Goal: Find specific page/section: Find specific page/section

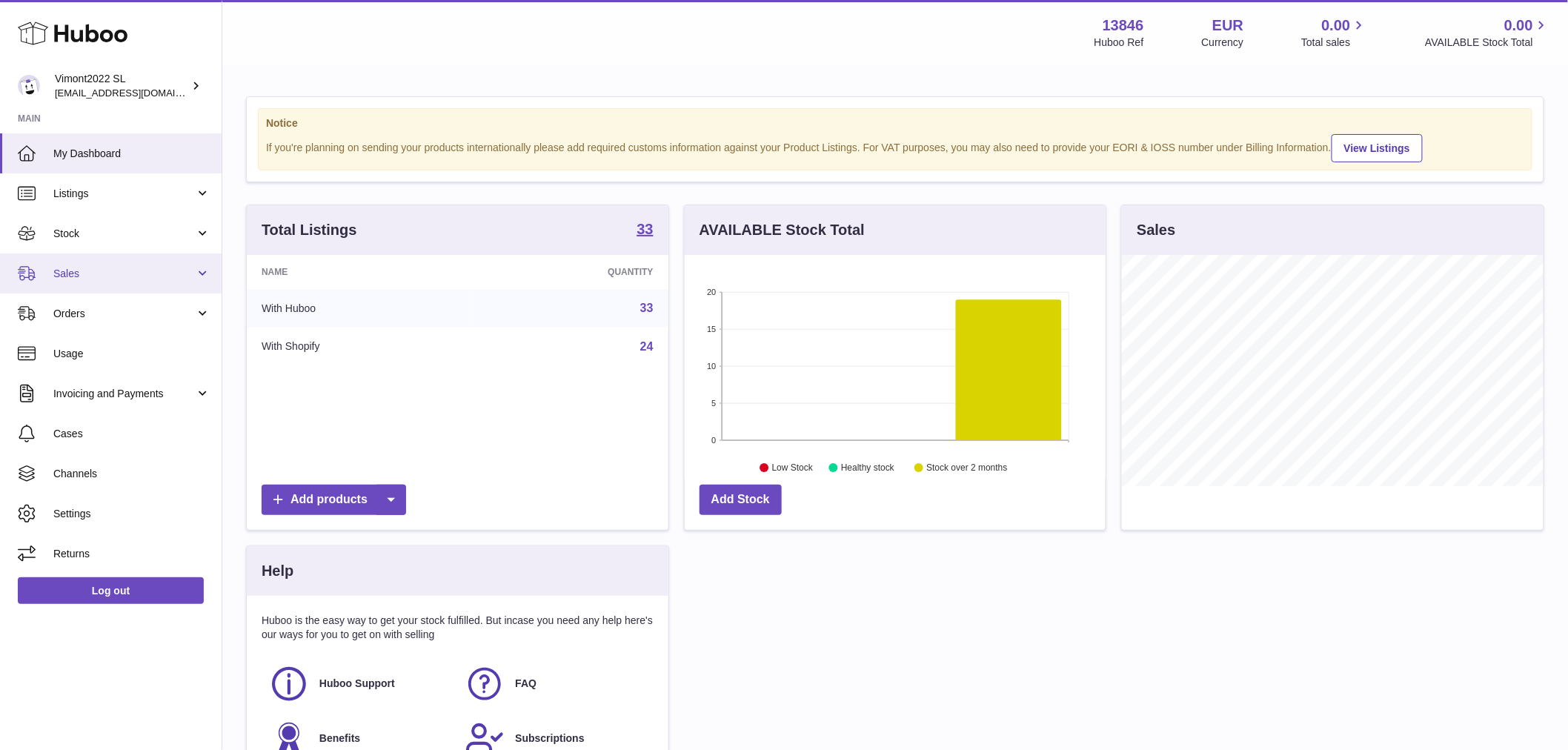
scroll to position [232, 421]
click at [113, 278] on span "Sales" at bounding box center [124, 273] width 141 height 14
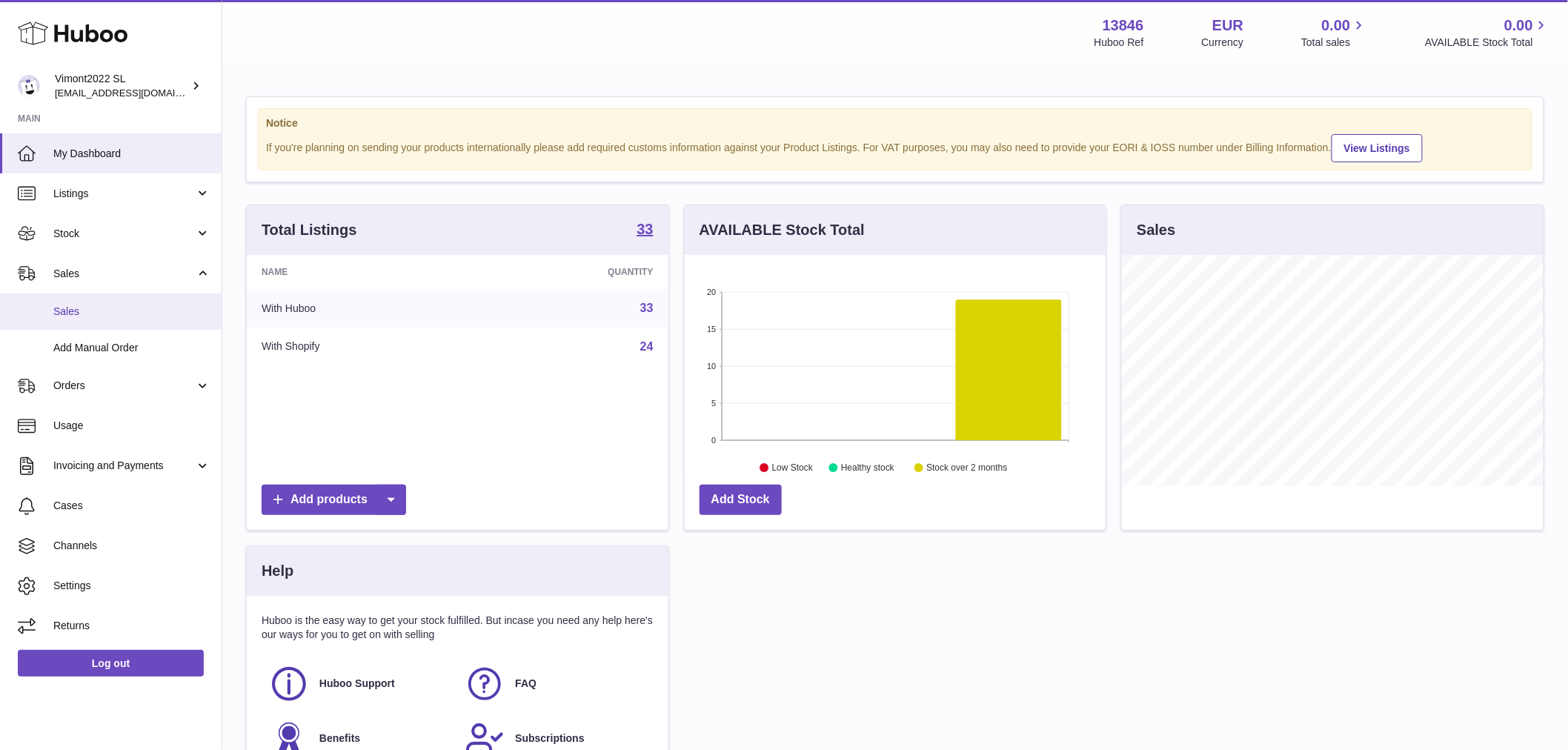
click at [115, 300] on link "Sales" at bounding box center [110, 311] width 221 height 36
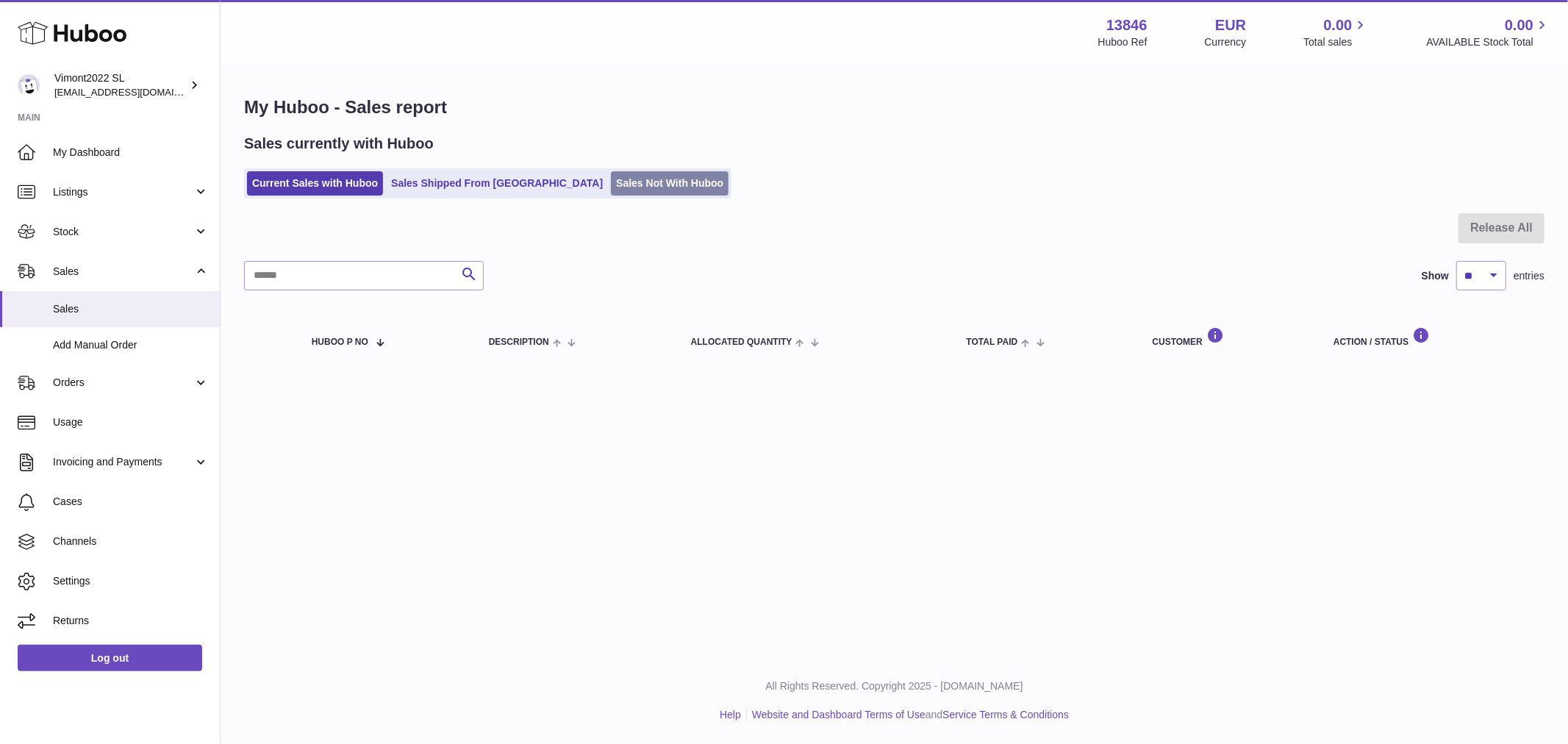
click at [611, 189] on link "Sales Not With Huboo" at bounding box center [670, 183] width 118 height 24
